Goal: Find specific page/section: Find specific page/section

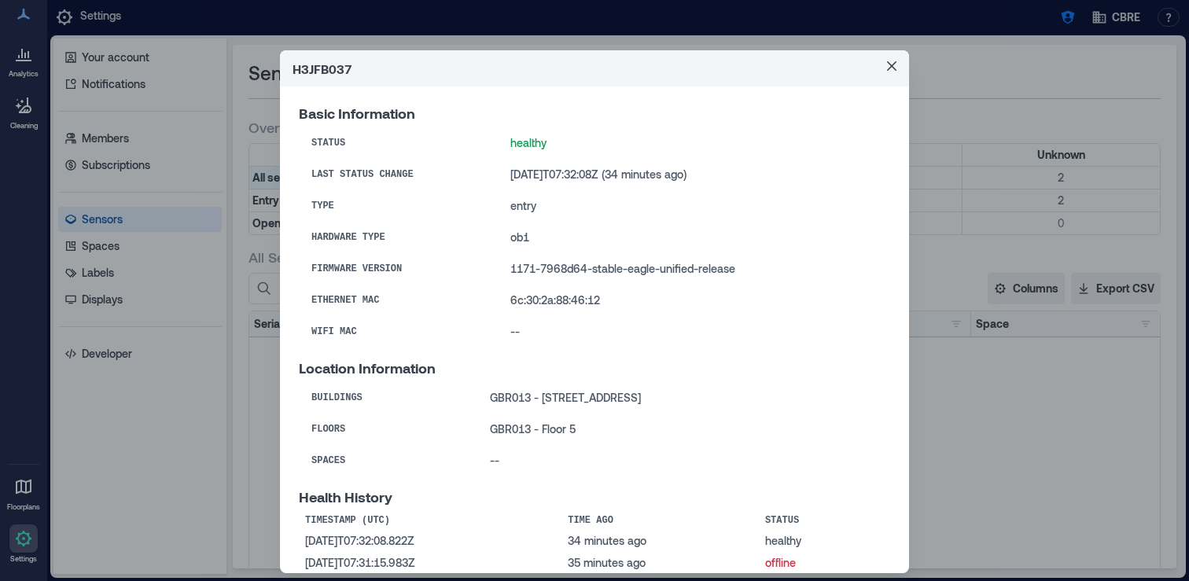
scroll to position [348, 0]
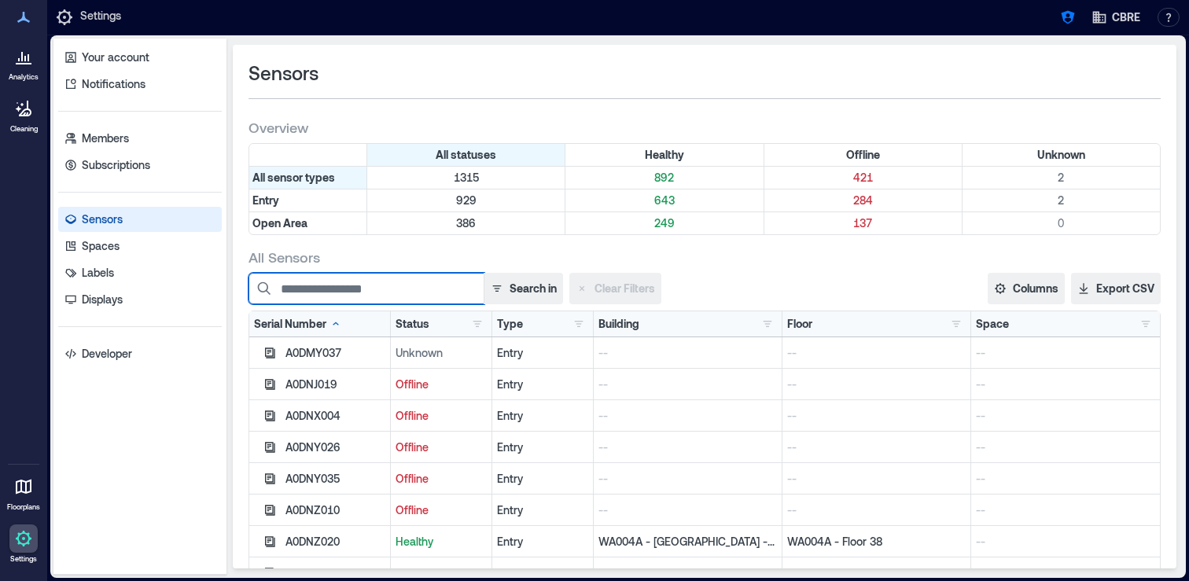
click at [415, 291] on input at bounding box center [367, 288] width 236 height 31
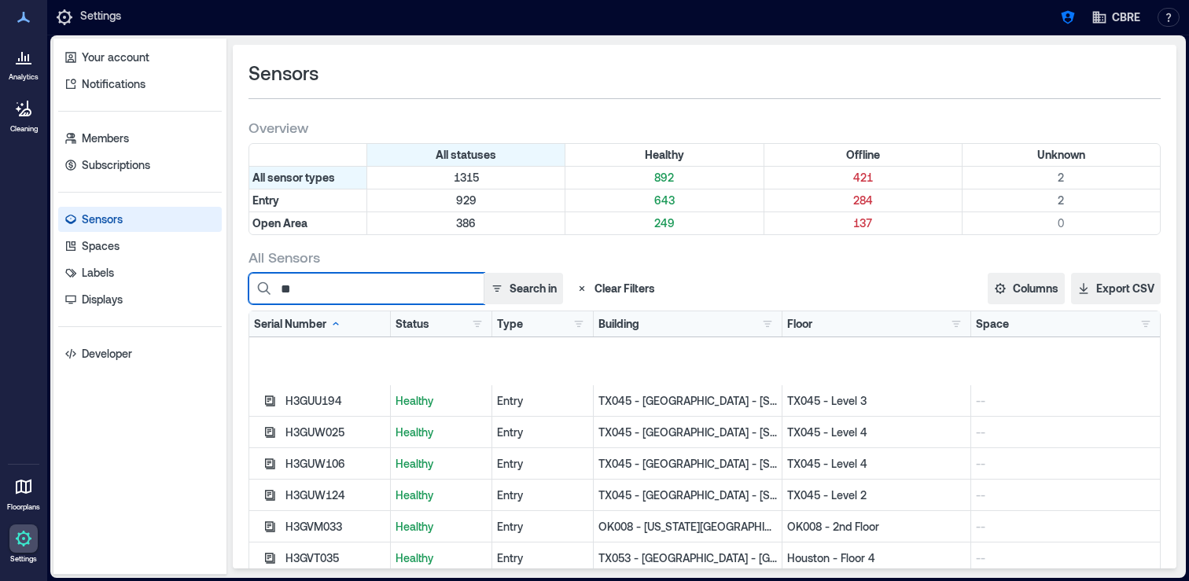
scroll to position [1206, 0]
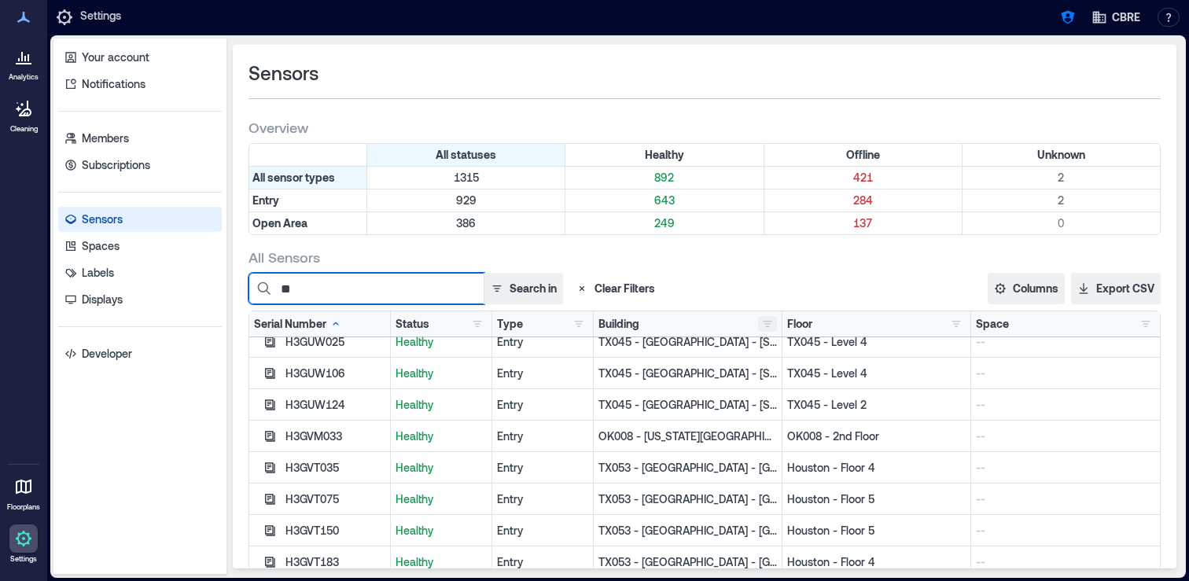
type input "**"
click at [765, 326] on button "button" at bounding box center [767, 324] width 19 height 16
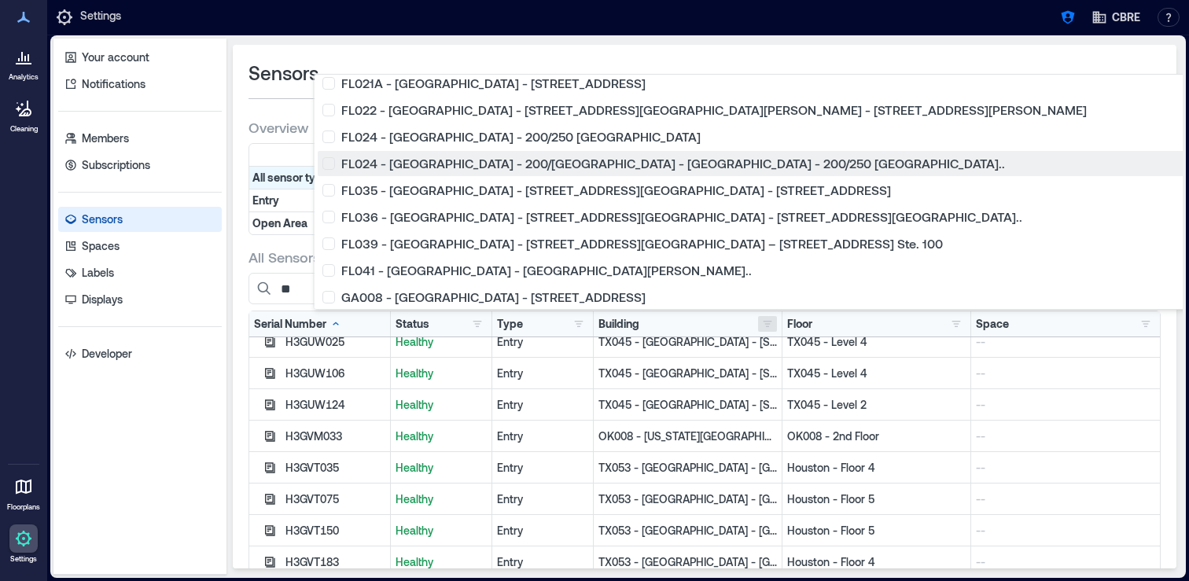
scroll to position [1244, 0]
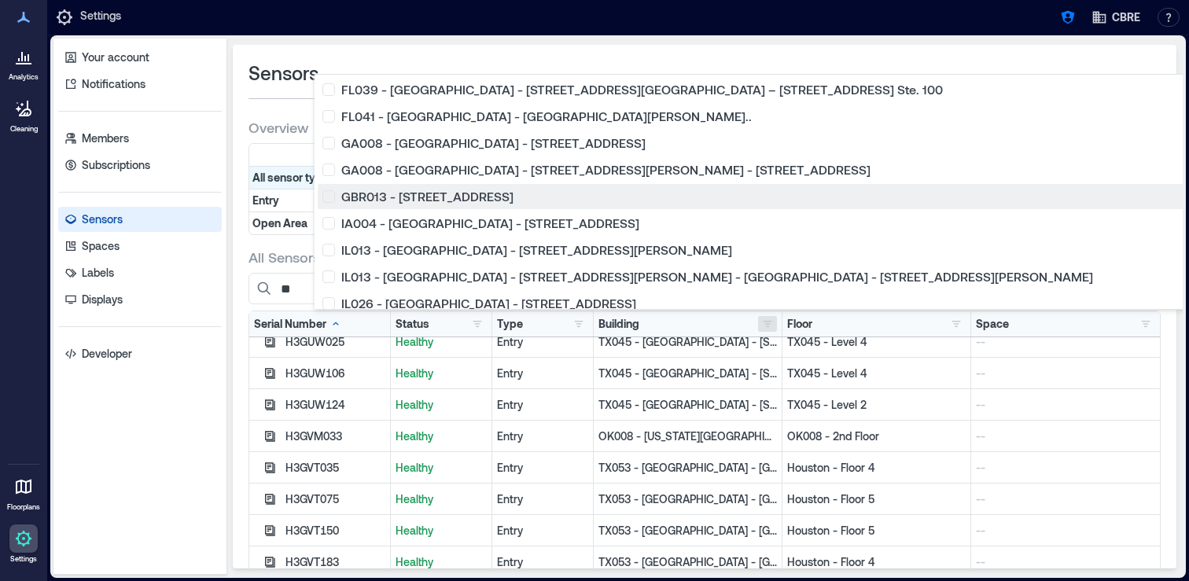
click at [326, 201] on div "GBR013 - [STREET_ADDRESS]" at bounding box center [849, 197] width 1055 height 16
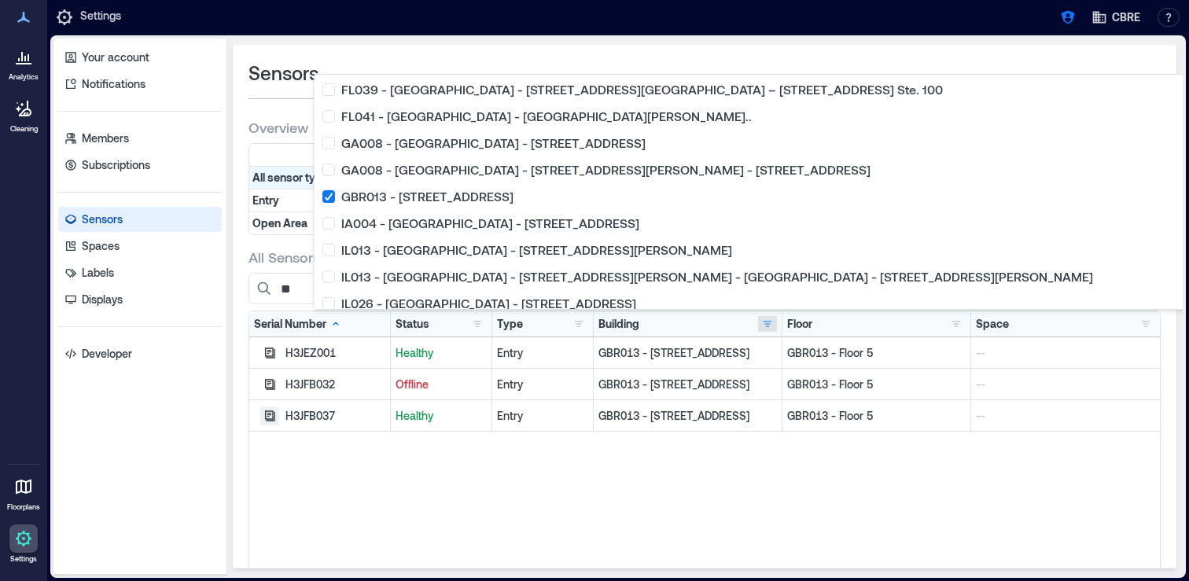
click at [269, 419] on icon "button" at bounding box center [270, 416] width 10 height 10
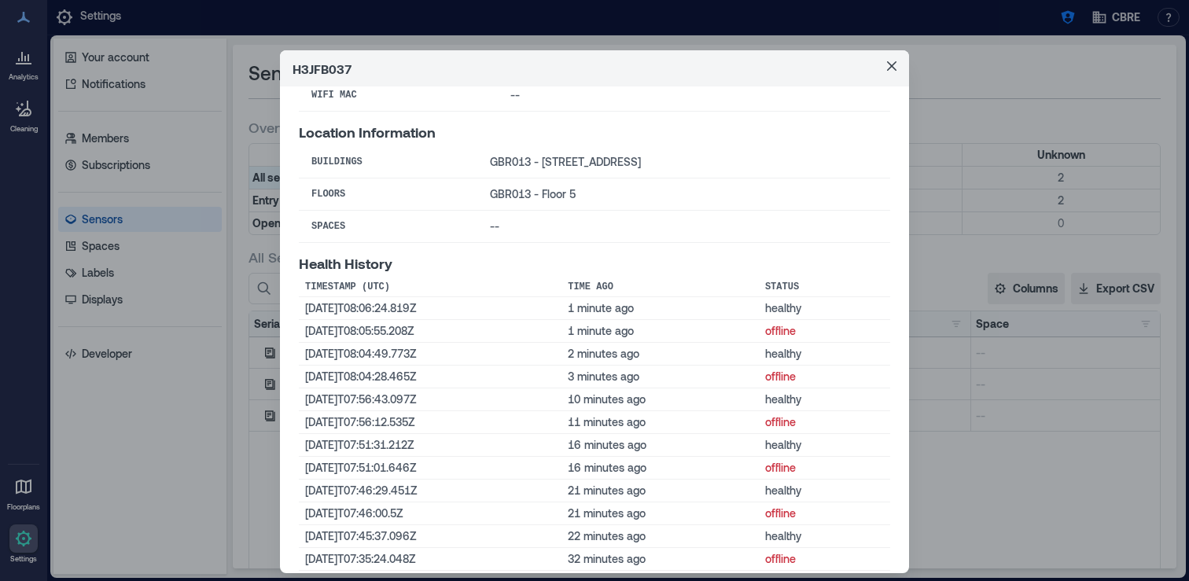
scroll to position [242, 0]
click at [963, 499] on div "H3JFB037 Basic Information Status healthy Last Status Change [DATE]T08:06:24Z (…" at bounding box center [594, 290] width 1189 height 581
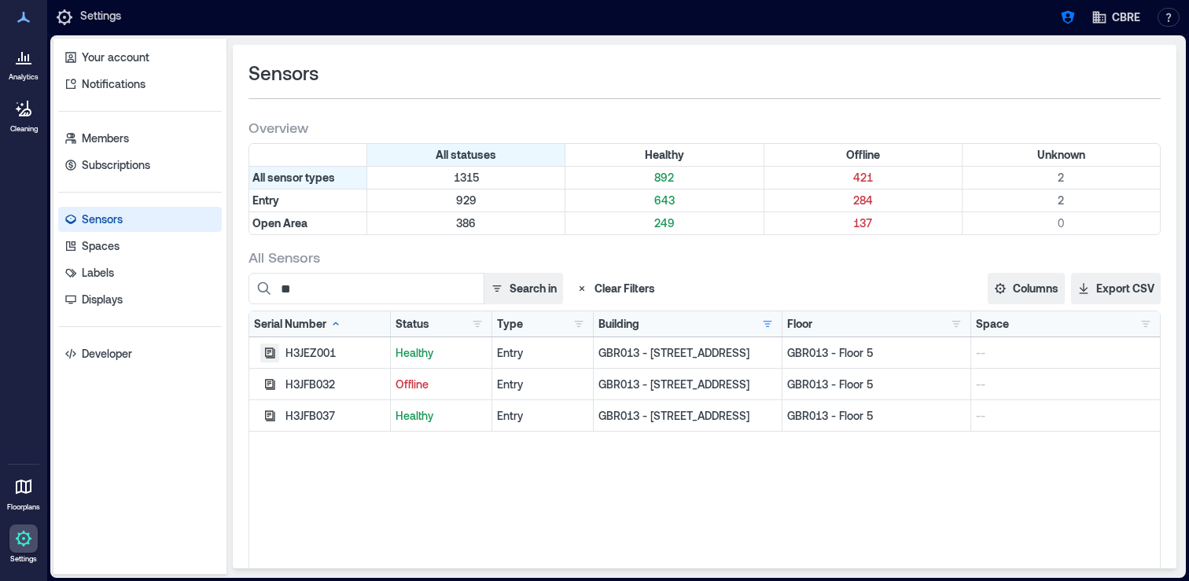
click at [269, 351] on icon "button" at bounding box center [270, 353] width 10 height 10
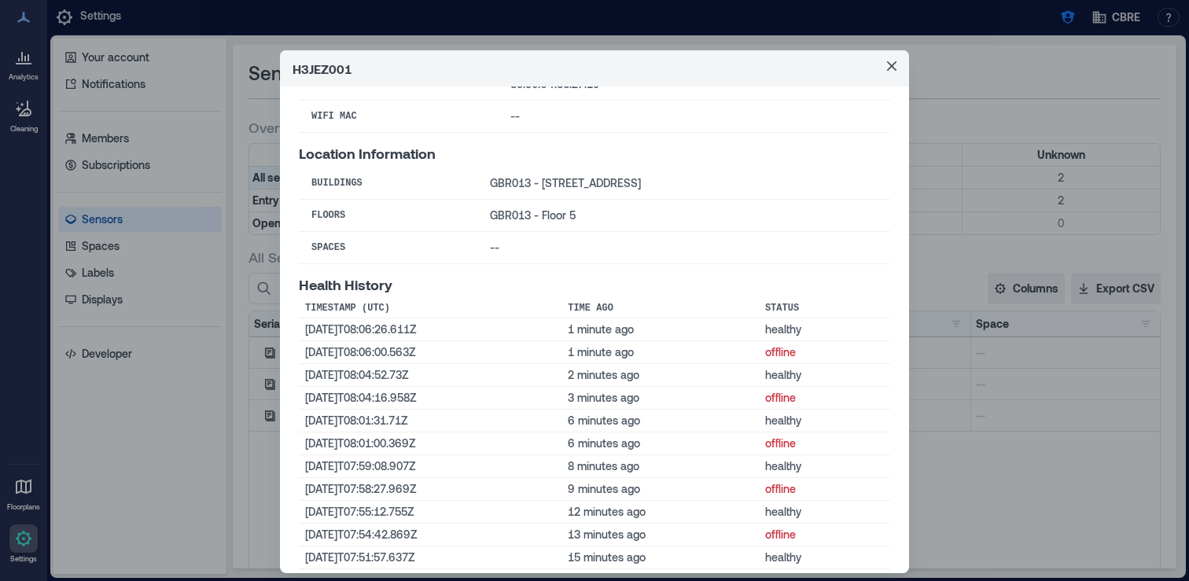
scroll to position [268, 0]
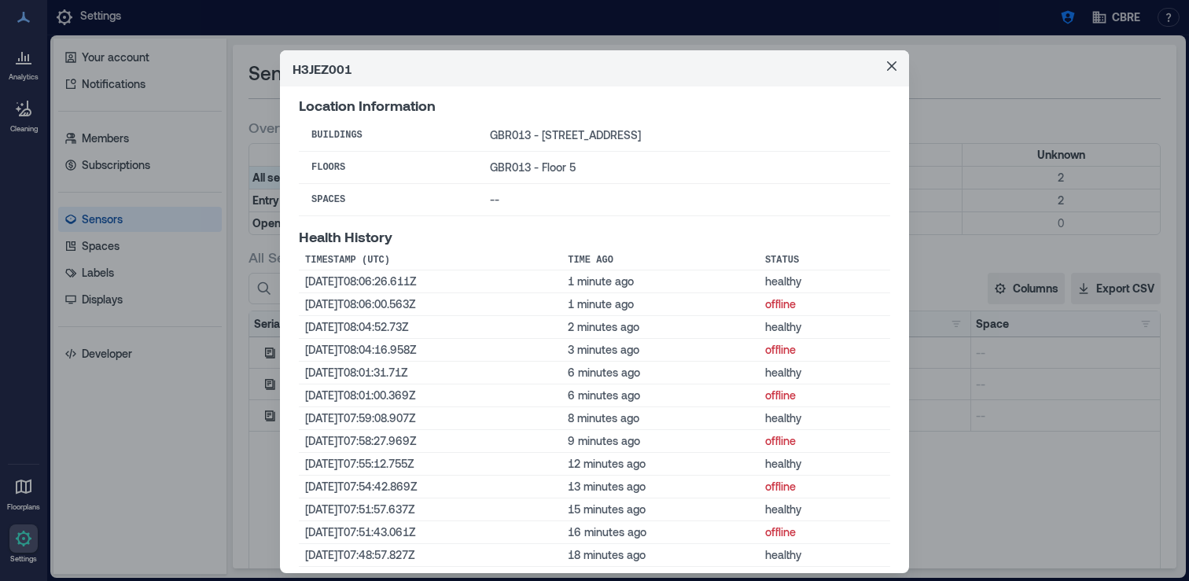
click at [1012, 484] on div "H3JEZ001 Basic Information Status healthy Last Status Change [DATE]T08:06:26Z (…" at bounding box center [594, 290] width 1189 height 581
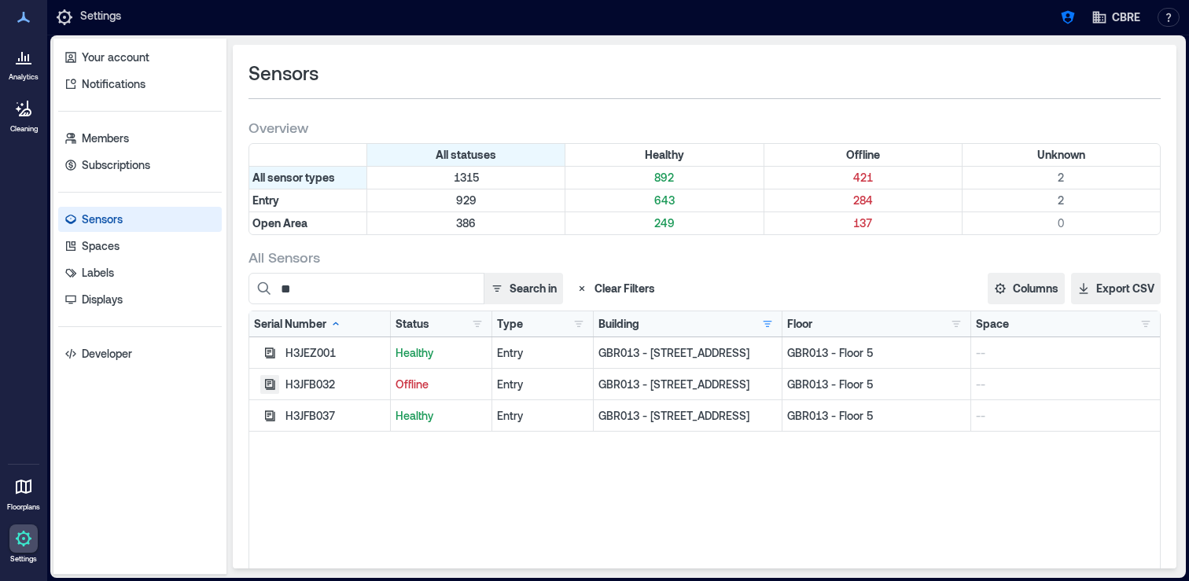
click at [277, 380] on button "button" at bounding box center [269, 384] width 19 height 19
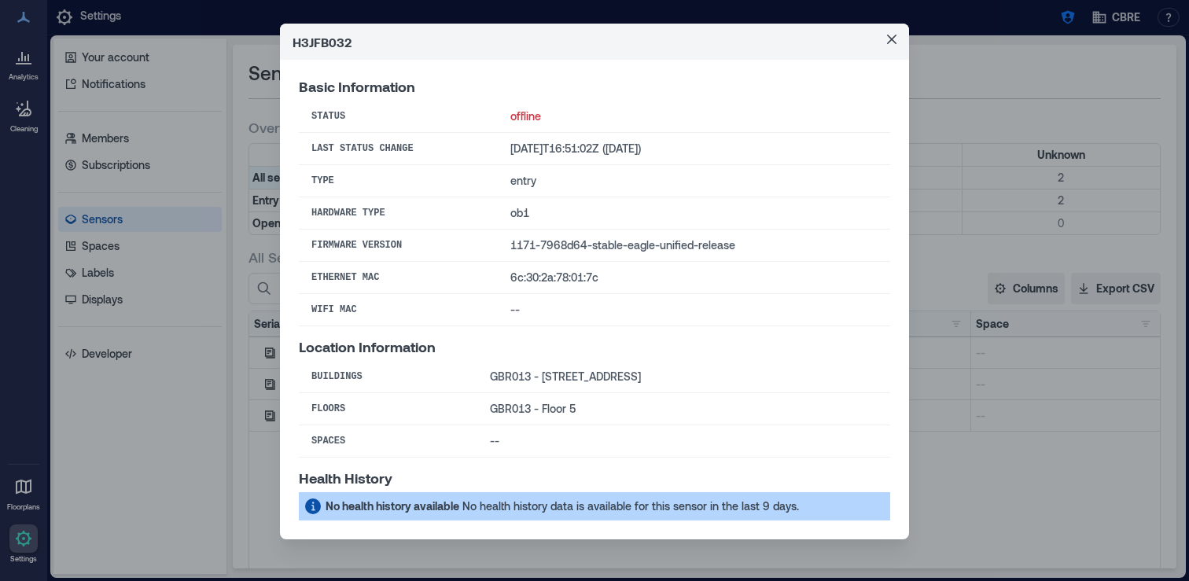
scroll to position [35, 0]
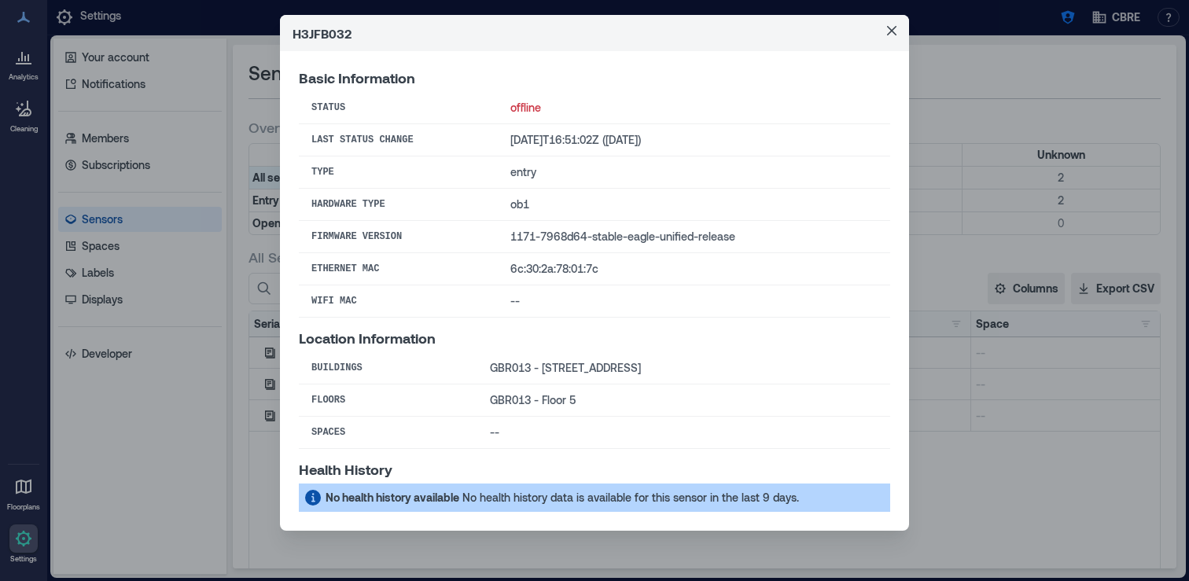
click at [1007, 462] on div "H3JFB032 Basic Information Status offline Last Status Change [DATE]T16:51:02Z (…" at bounding box center [594, 290] width 1189 height 581
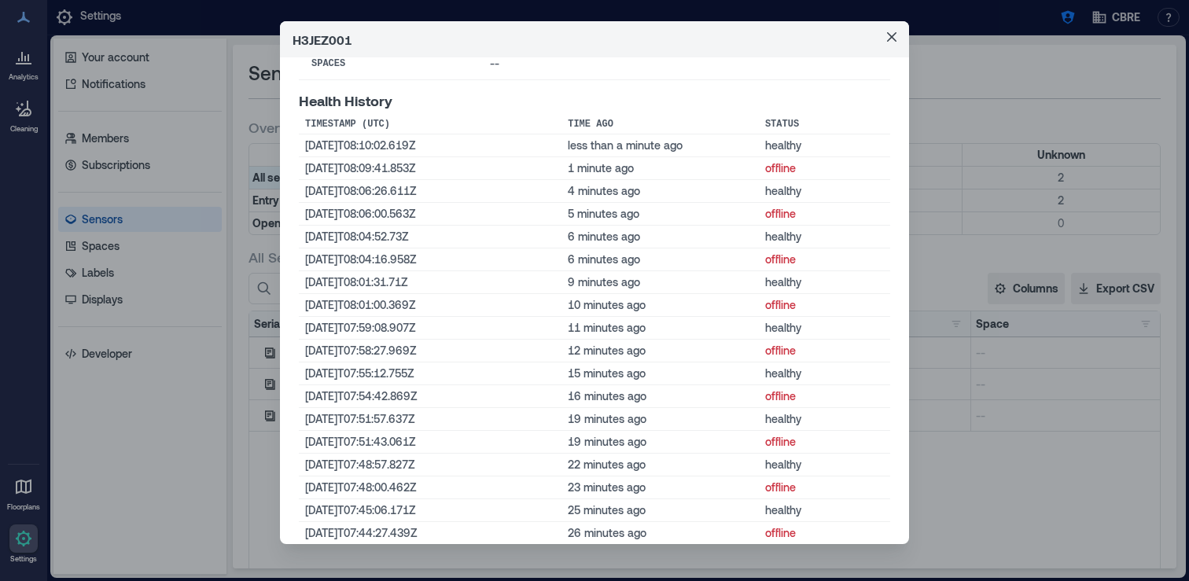
scroll to position [386, 0]
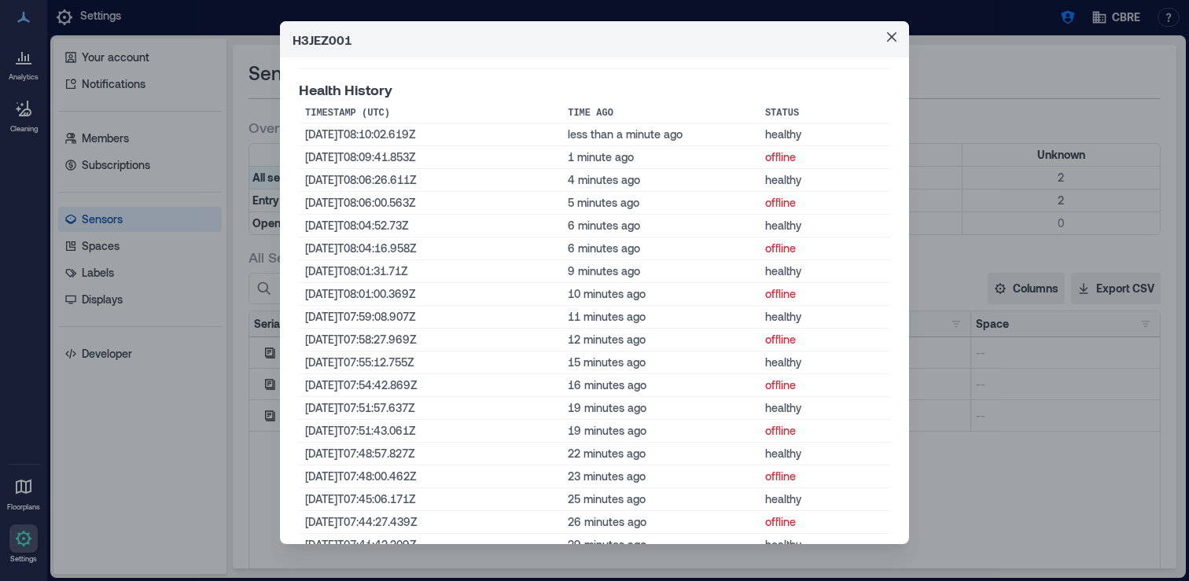
click at [984, 477] on div "H3JEZ001 Basic Information Status healthy Last Status Change [DATE]T08:10:02Z (…" at bounding box center [594, 290] width 1189 height 581
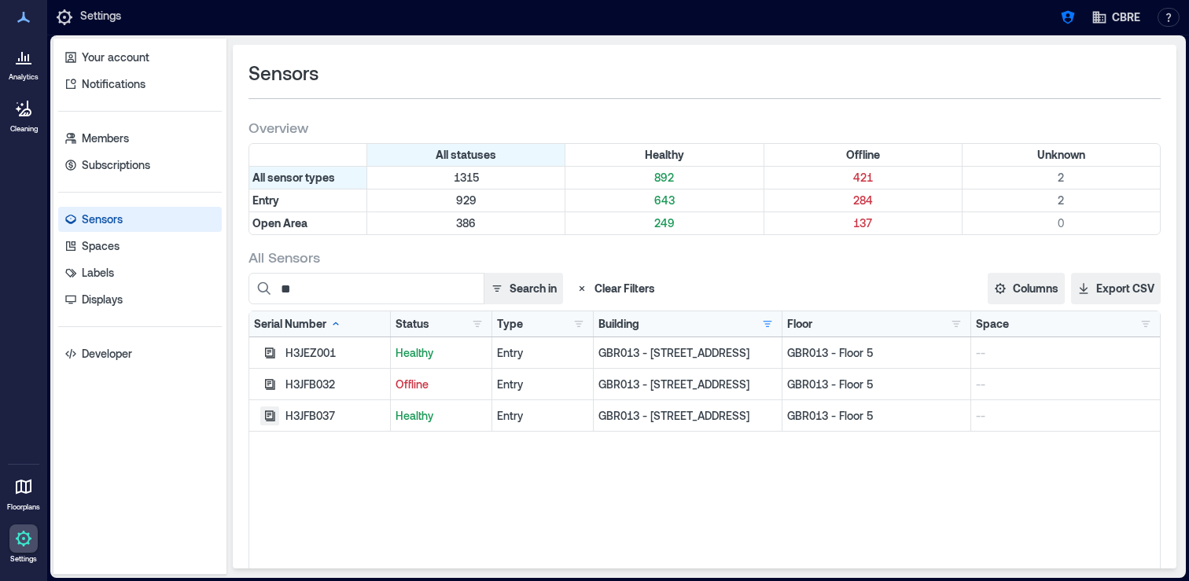
click at [272, 417] on icon "button" at bounding box center [269, 416] width 13 height 13
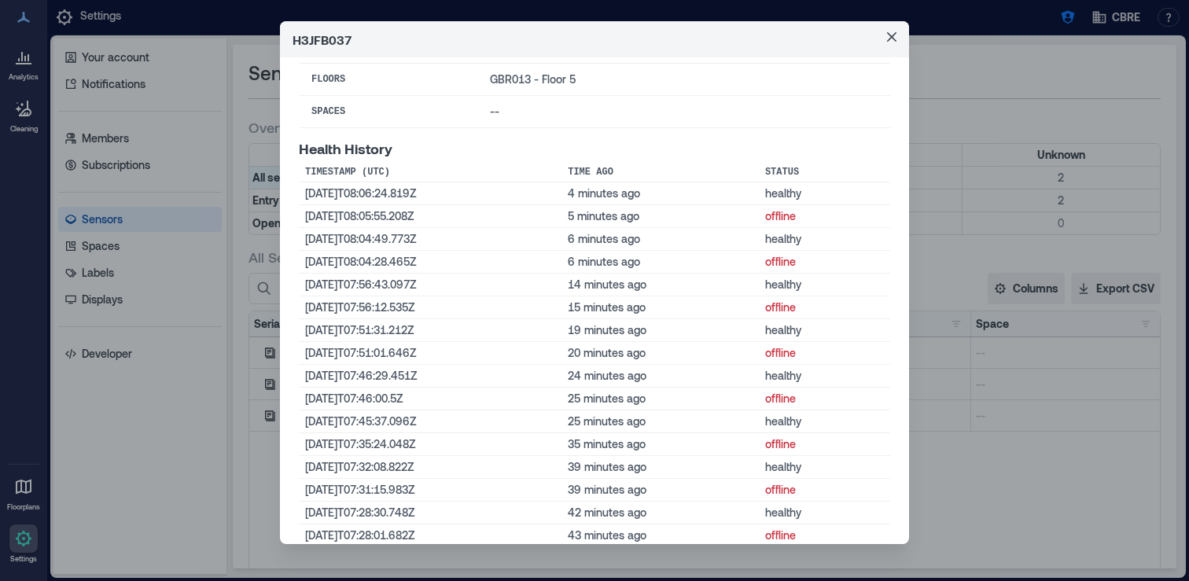
scroll to position [330, 0]
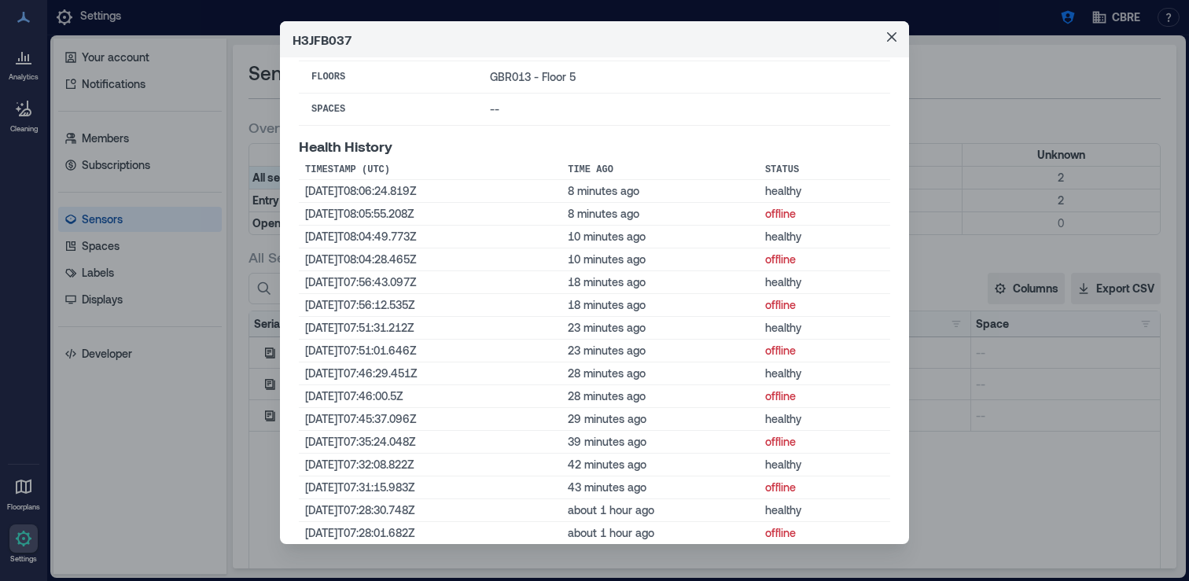
click at [202, 208] on div "H3JFB037 Basic Information Status healthy Last Status Change [DATE]T08:06:24Z (…" at bounding box center [594, 290] width 1189 height 581
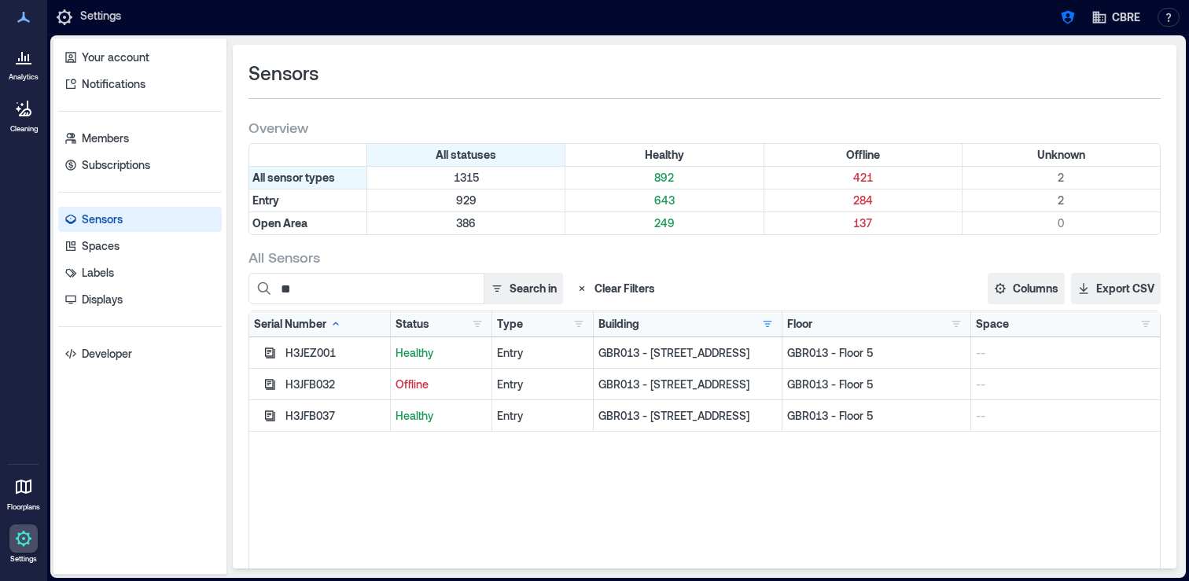
click at [267, 418] on icon "button" at bounding box center [270, 416] width 10 height 10
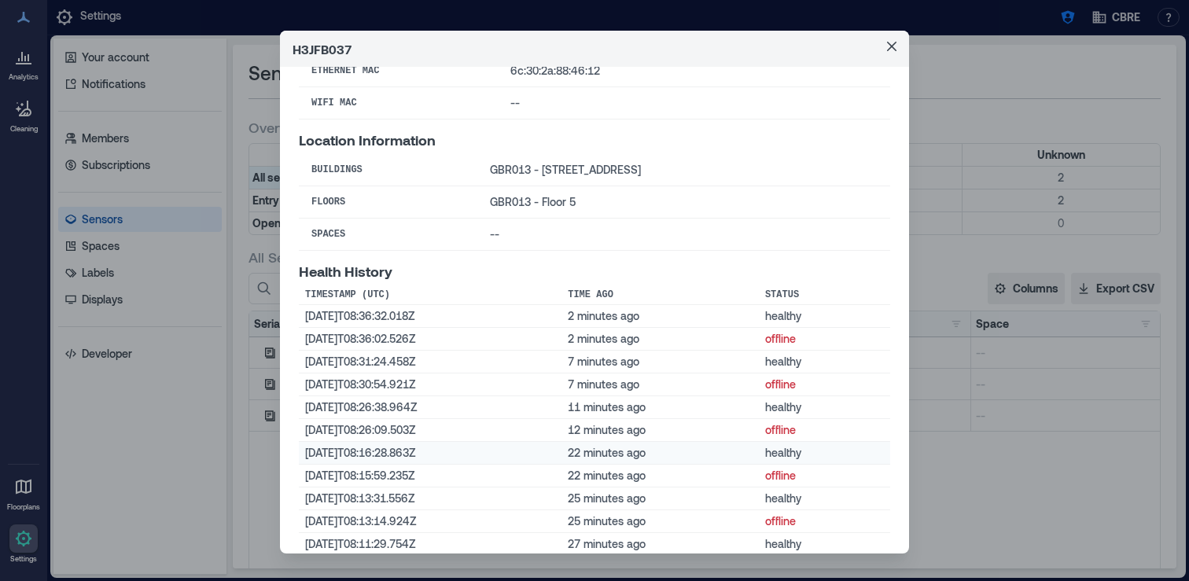
scroll to position [211, 0]
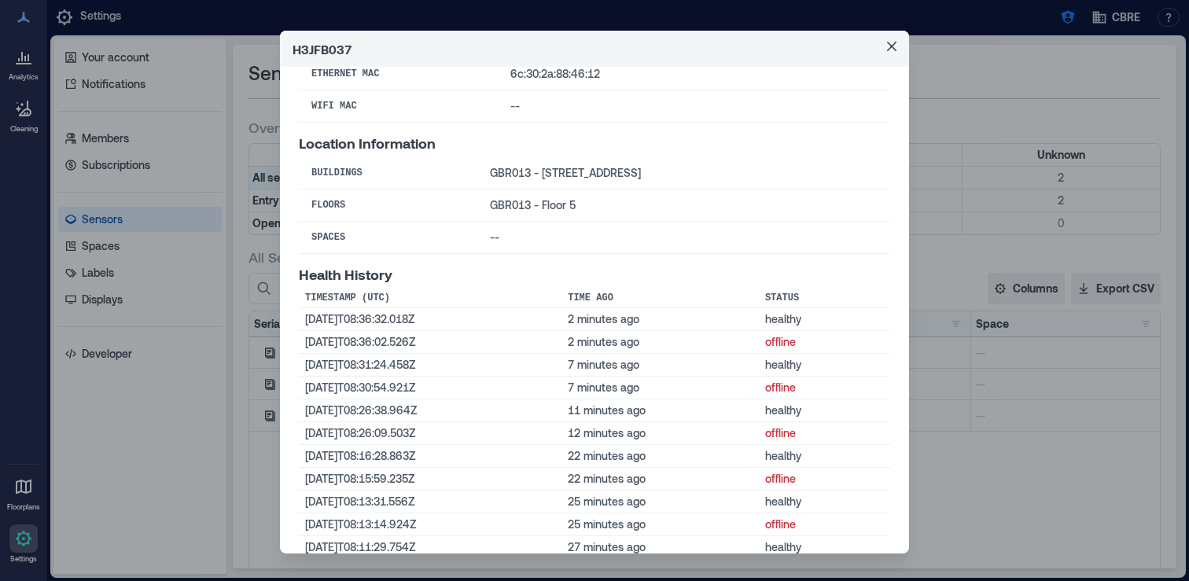
click at [962, 384] on div "H3JFB037 Basic Information Status healthy Last Status Change [DATE]T08:13:31Z (…" at bounding box center [594, 290] width 1189 height 581
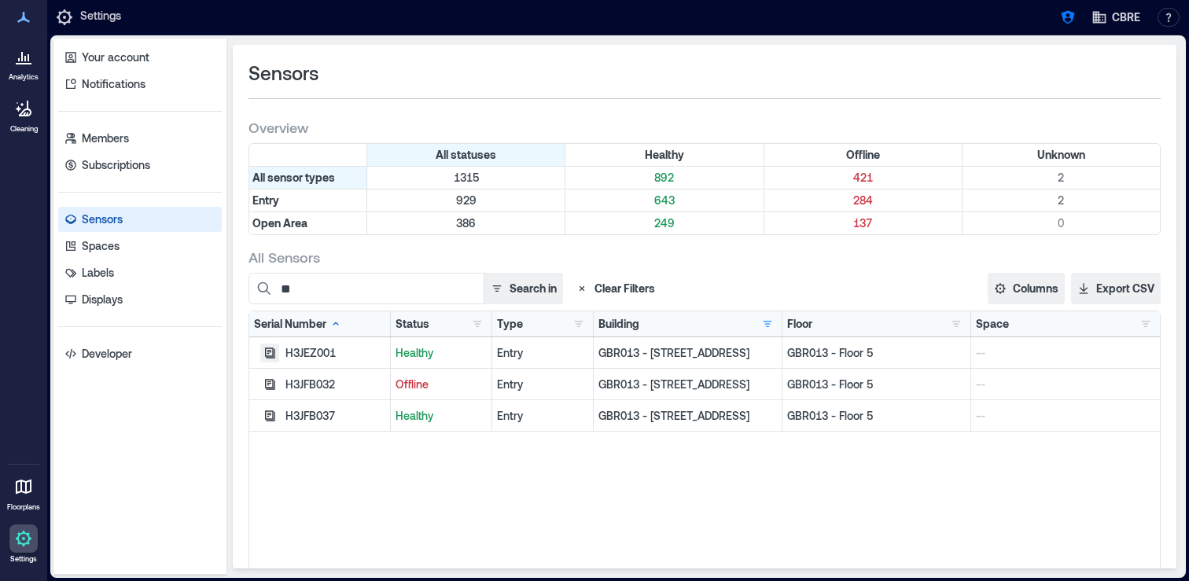
click at [265, 355] on icon "button" at bounding box center [270, 353] width 10 height 10
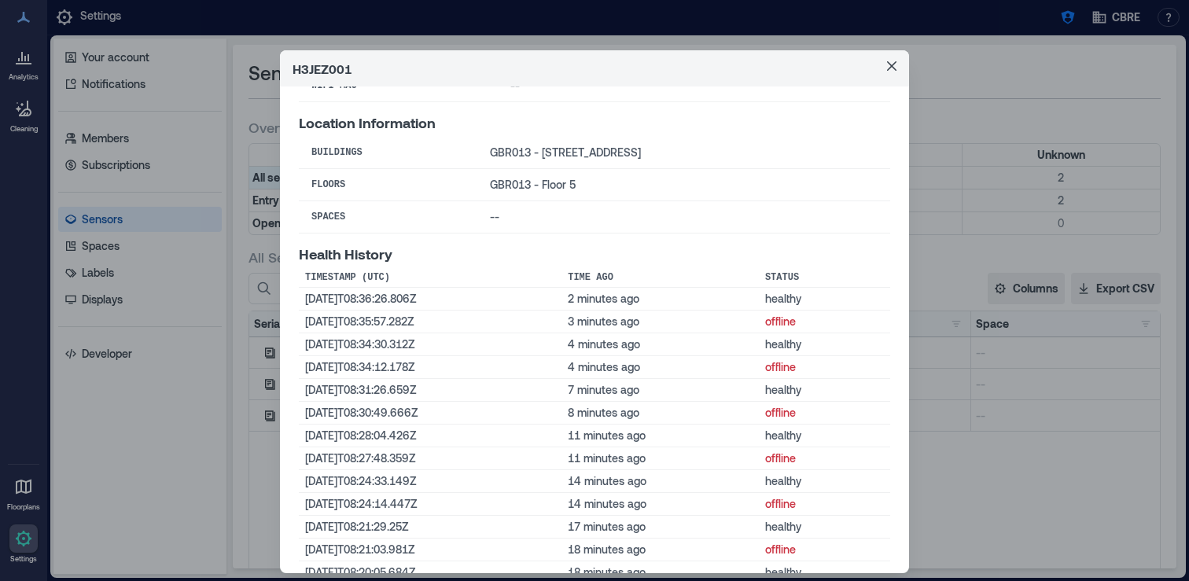
scroll to position [252, 0]
click at [940, 394] on div "H3JEZ001 Basic Information Status healthy Last Status Change [DATE]T08:36:26Z (…" at bounding box center [594, 290] width 1189 height 581
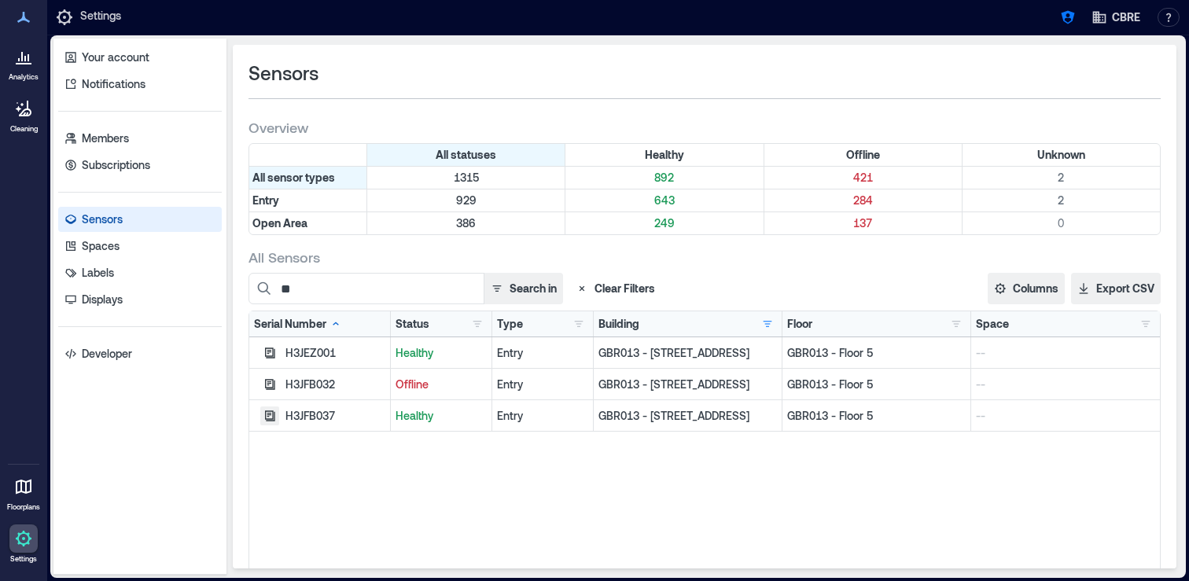
click at [270, 416] on icon "button" at bounding box center [269, 416] width 13 height 13
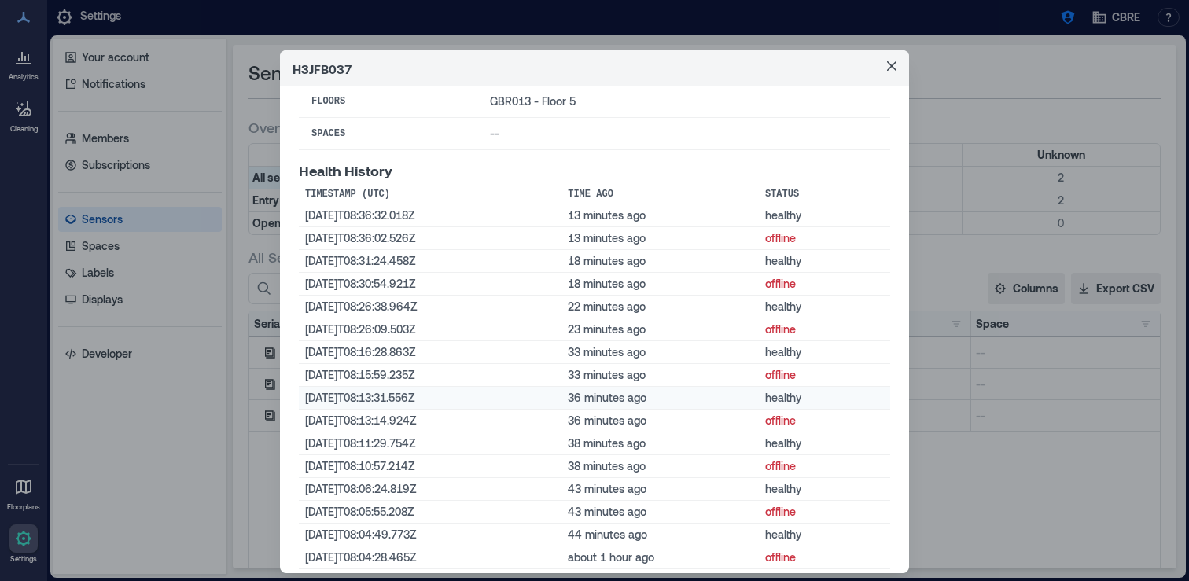
scroll to position [337, 0]
click at [991, 423] on div "H3JFB037 Basic Information Status healthy Last Status Change [DATE]T08:36:32Z (…" at bounding box center [594, 290] width 1189 height 581
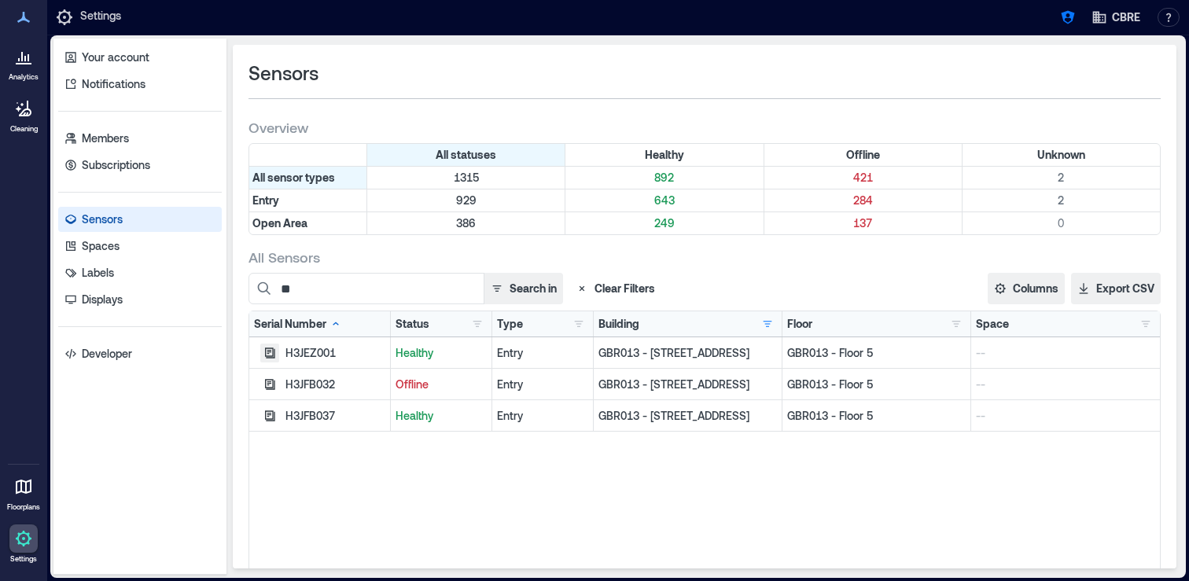
click at [270, 353] on icon "button" at bounding box center [269, 353] width 13 height 13
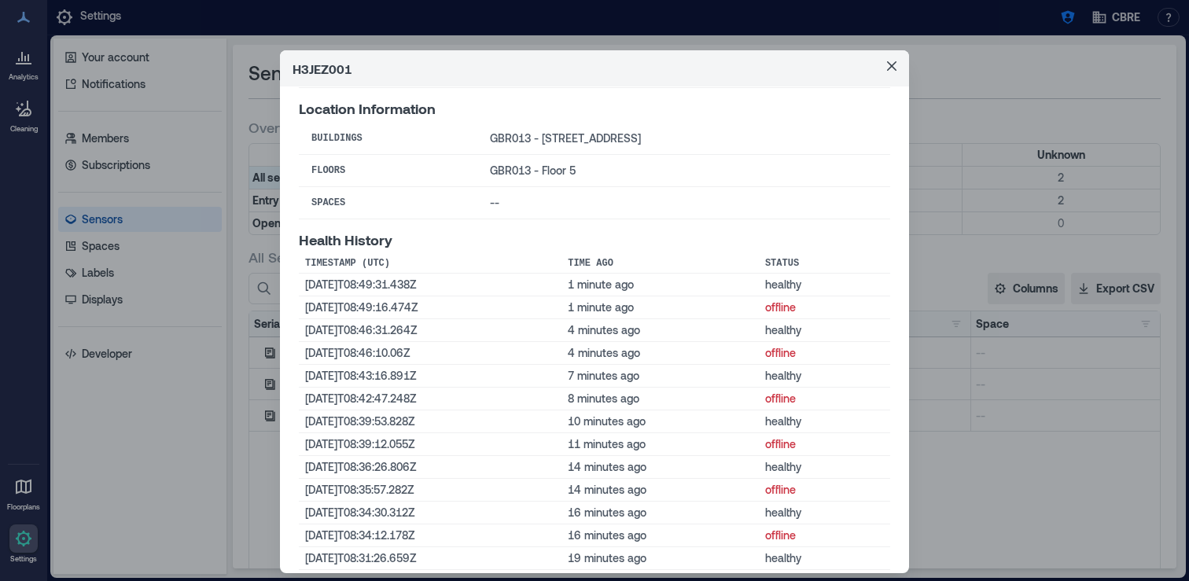
scroll to position [274, 0]
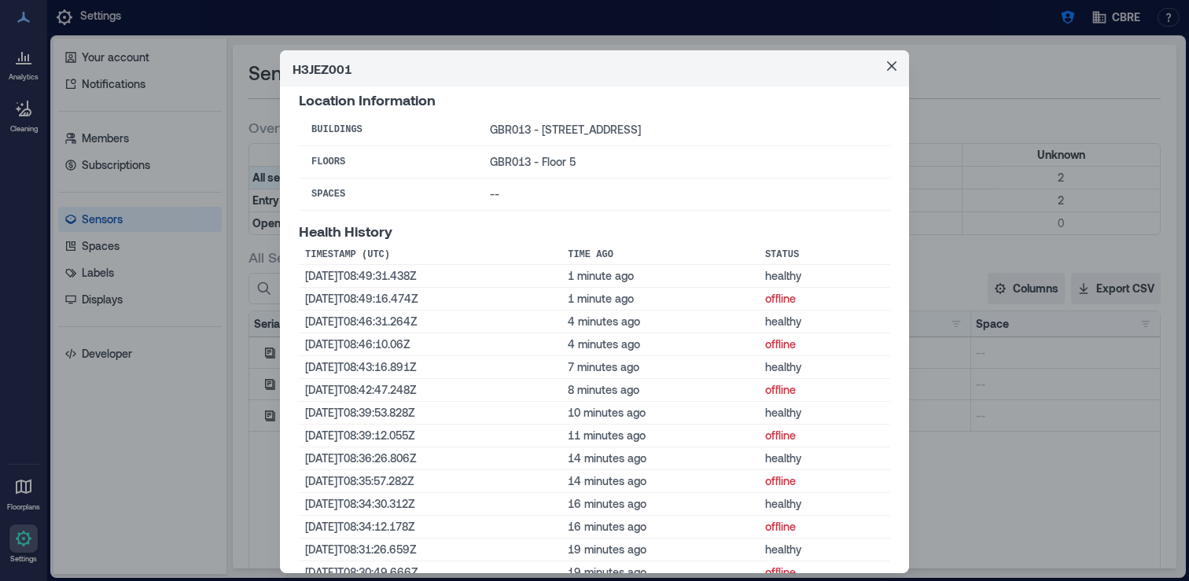
click at [248, 462] on div "H3JEZ001 Basic Information Status healthy Last Status Change [DATE]T08:49:31Z (…" at bounding box center [594, 290] width 1189 height 581
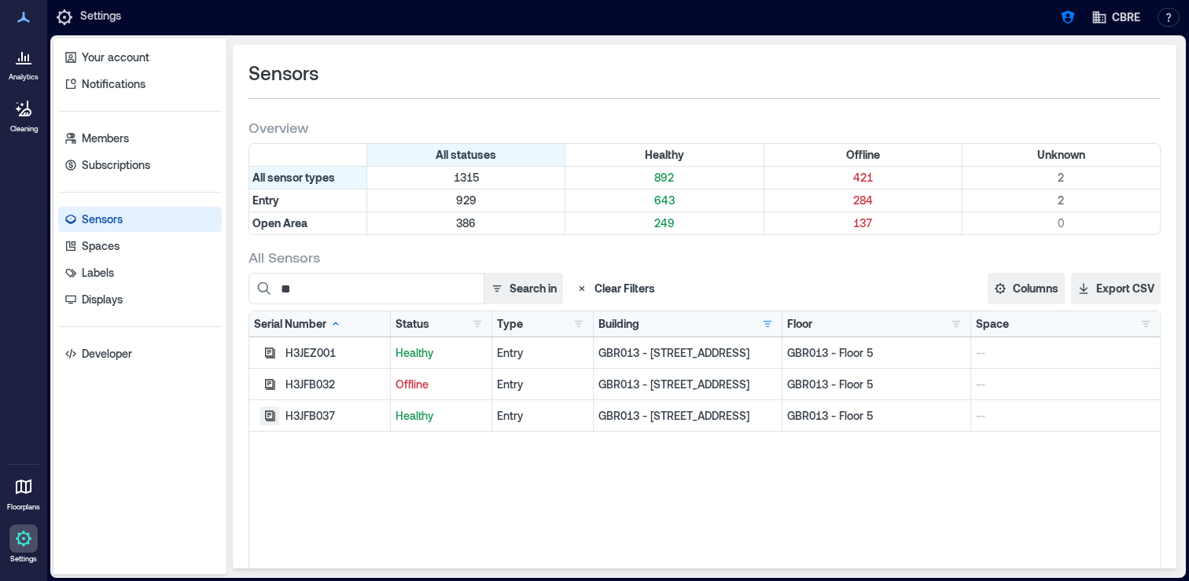
click at [269, 412] on icon "button" at bounding box center [270, 416] width 10 height 10
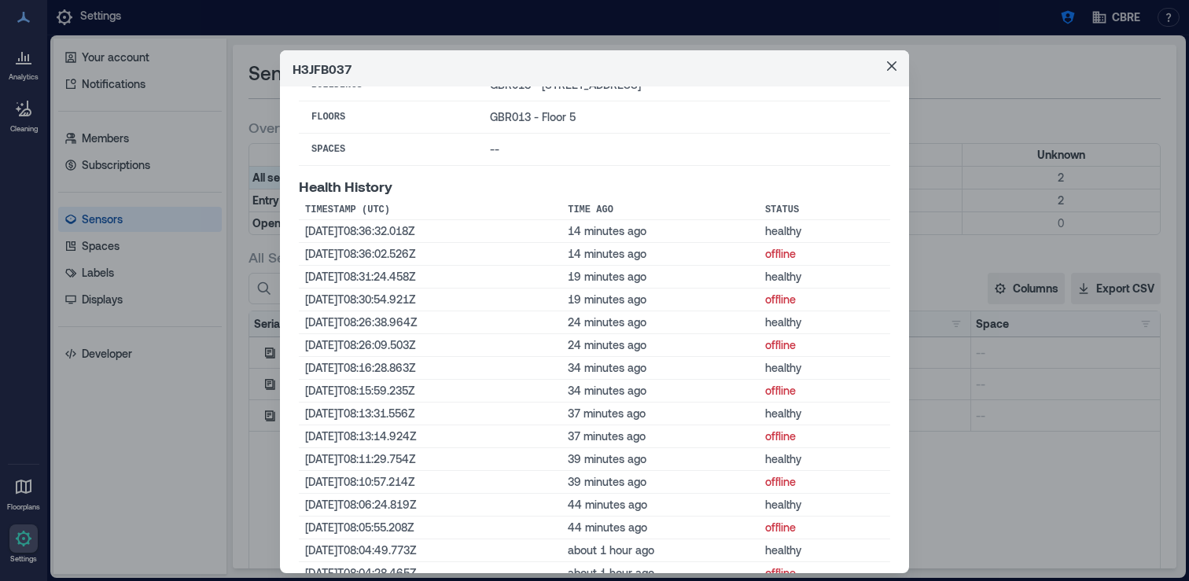
scroll to position [321, 0]
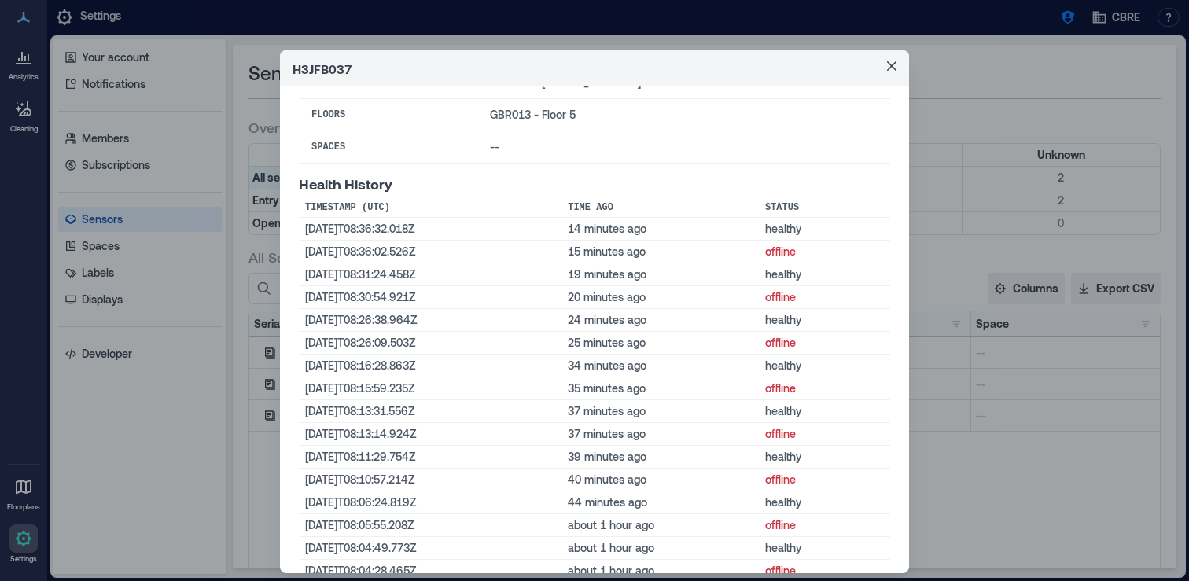
click at [252, 458] on div "H3JFB037 Basic Information Status healthy Last Status Change [DATE]T08:36:32Z (…" at bounding box center [594, 290] width 1189 height 581
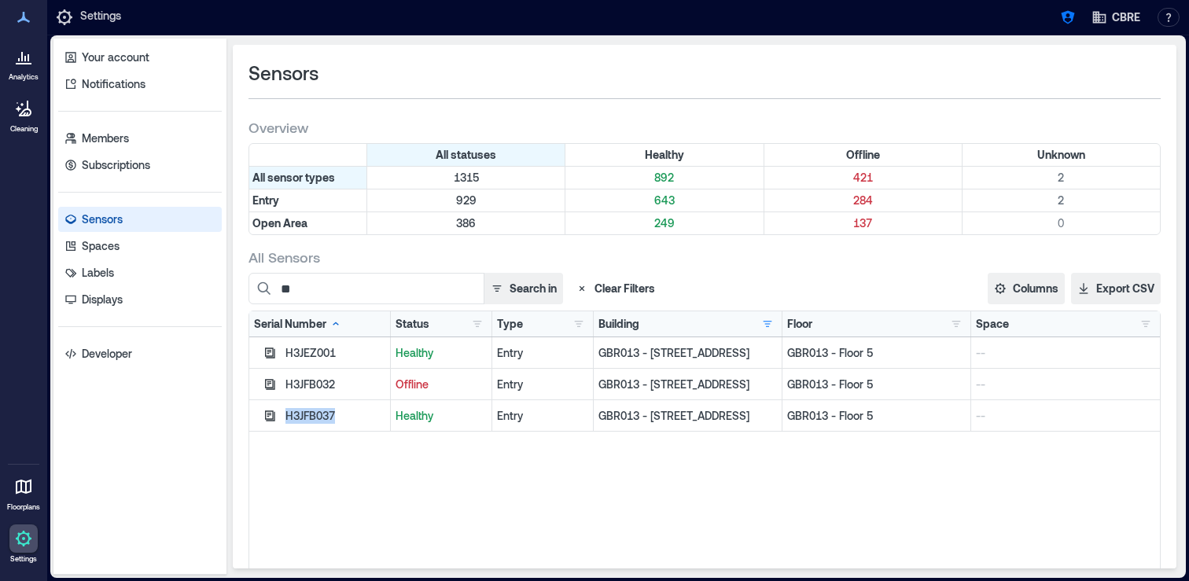
drag, startPoint x: 343, startPoint y: 411, endPoint x: 286, endPoint y: 418, distance: 57.0
click at [286, 418] on div "H3JFB037" at bounding box center [335, 416] width 100 height 16
copy div "H3JFB037"
click at [374, 487] on div "H3JEZ001 Healthy Entry GBR013 - 10 Paternoster Row GBR013 - Floor 5 -- H3JFB032…" at bounding box center [704, 533] width 911 height 393
click at [270, 413] on icon "button" at bounding box center [269, 416] width 13 height 13
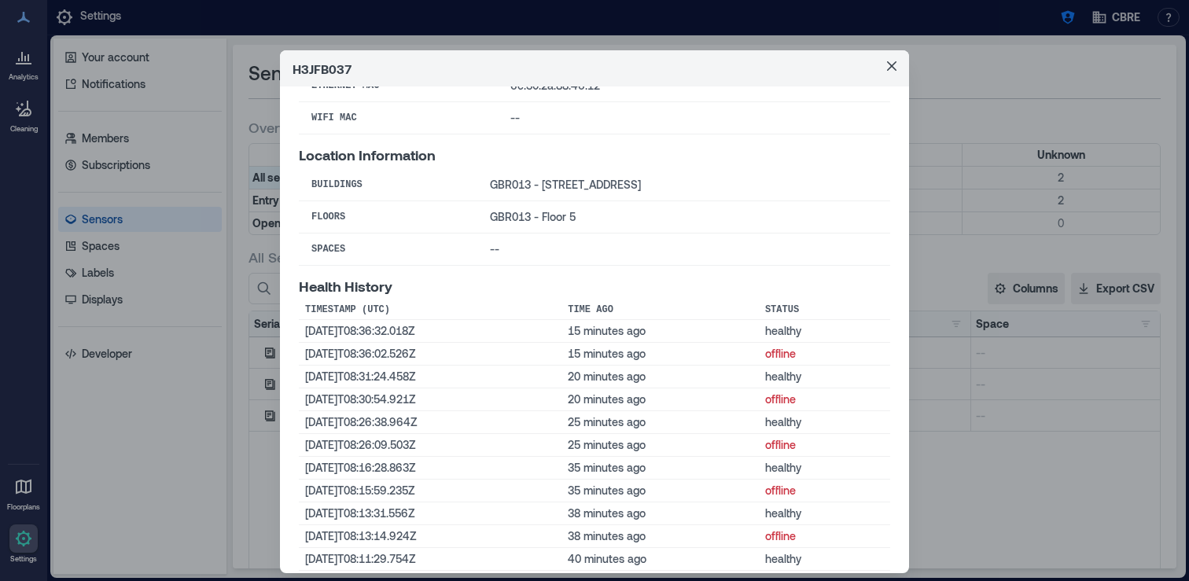
scroll to position [222, 0]
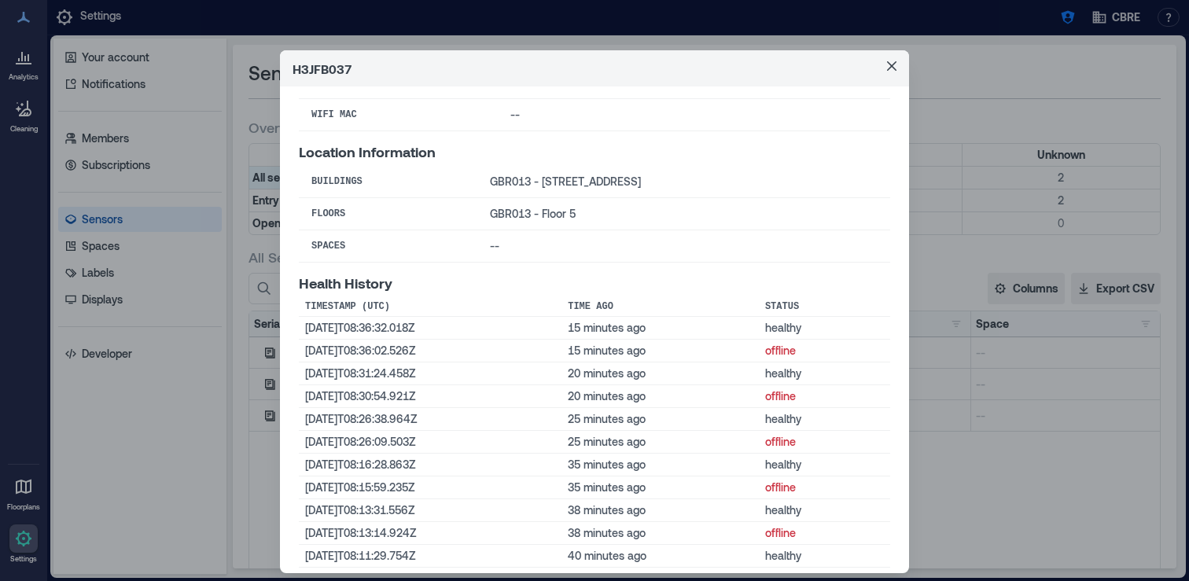
click at [242, 480] on div "H3JFB037 Basic Information Status healthy Last Status Change [DATE]T08:36:32Z (…" at bounding box center [594, 290] width 1189 height 581
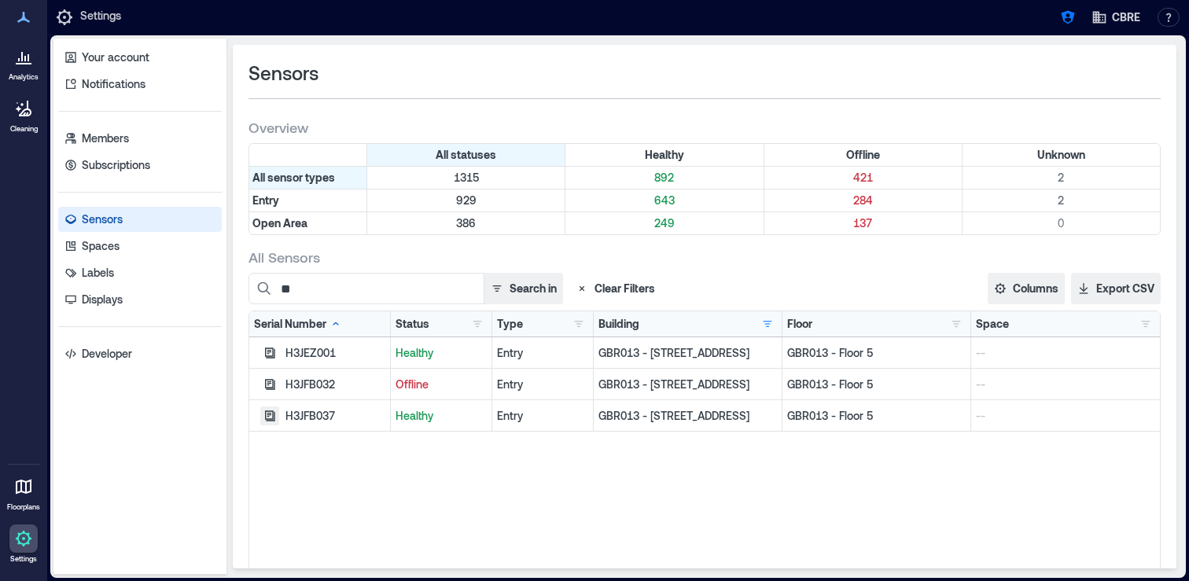
click at [273, 417] on icon "button" at bounding box center [270, 416] width 10 height 10
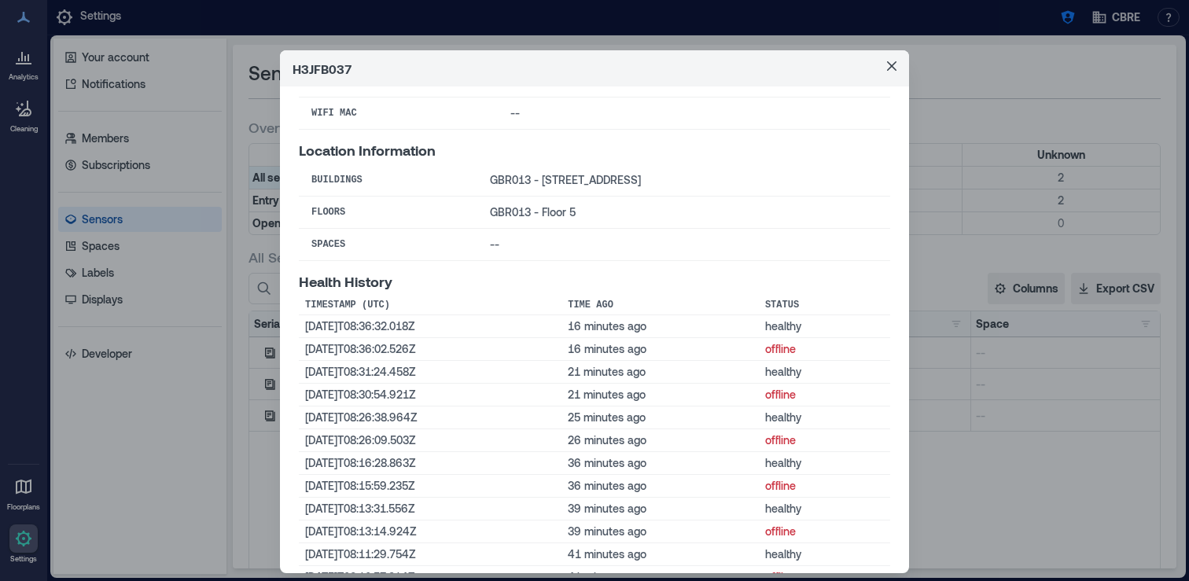
scroll to position [0, 0]
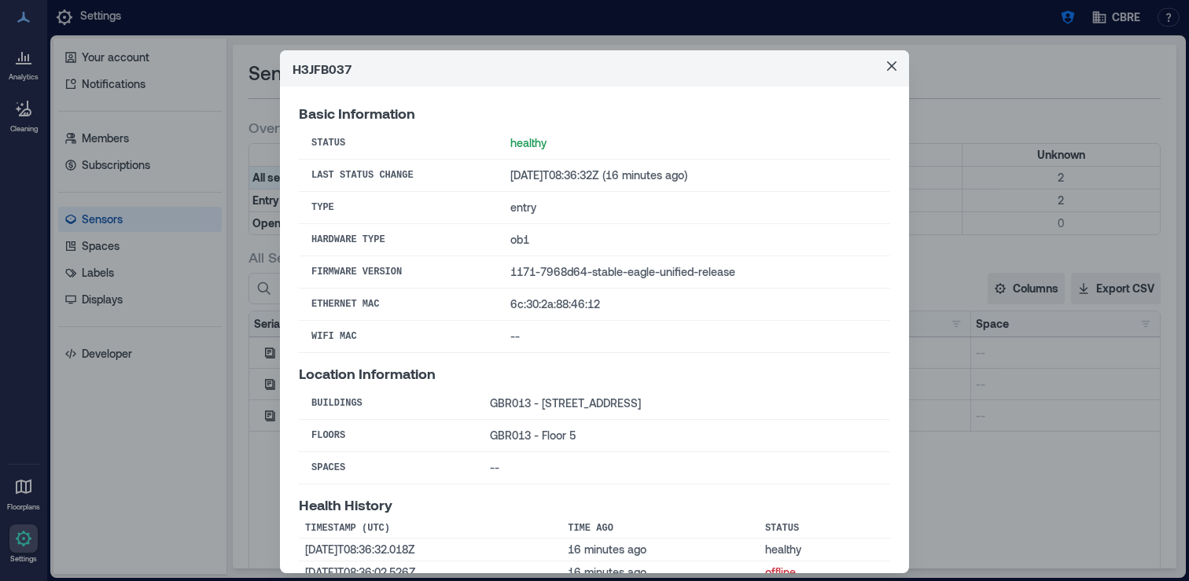
click at [326, 72] on header "H3JFB037" at bounding box center [594, 68] width 629 height 36
copy header "H3JFB037"
click at [895, 68] on icon "Close" at bounding box center [891, 65] width 9 height 9
